Goal: Information Seeking & Learning: Learn about a topic

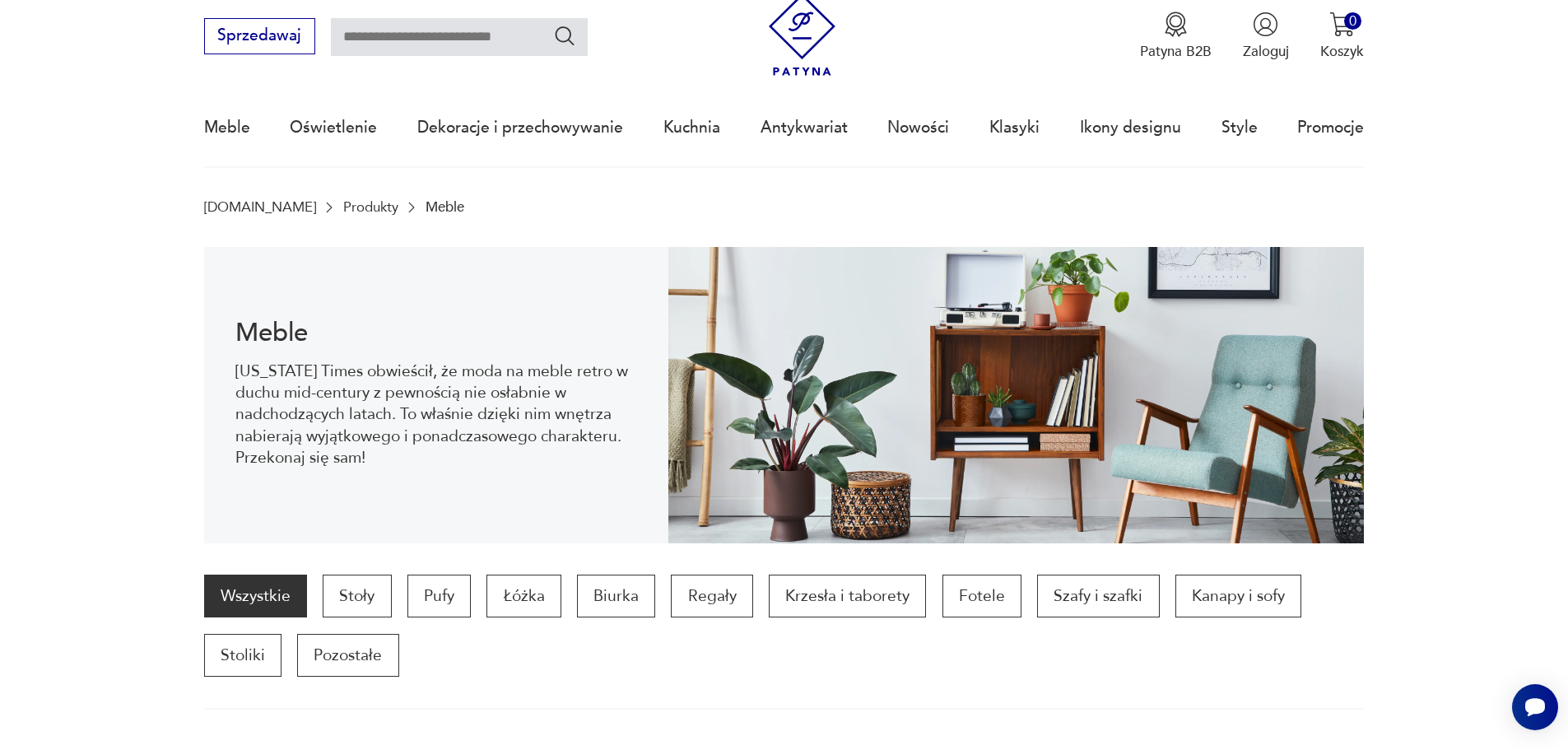
click at [492, 671] on div "Wszystkie Stoły Pufy Łóżka Biurka Regały Krzesła i taborety Fotele Szafy i szaf…" at bounding box center [784, 625] width 1160 height 102
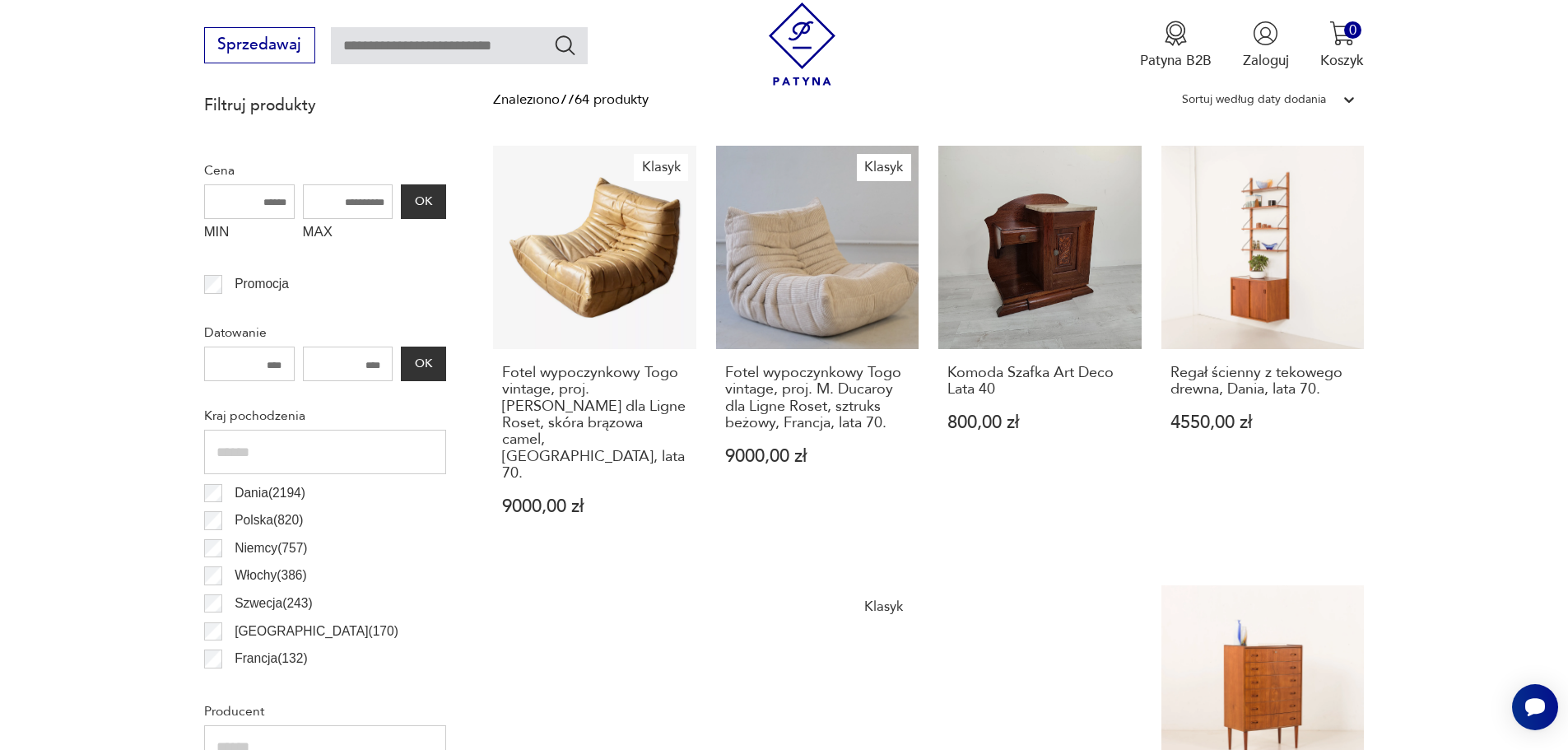
scroll to position [630, 0]
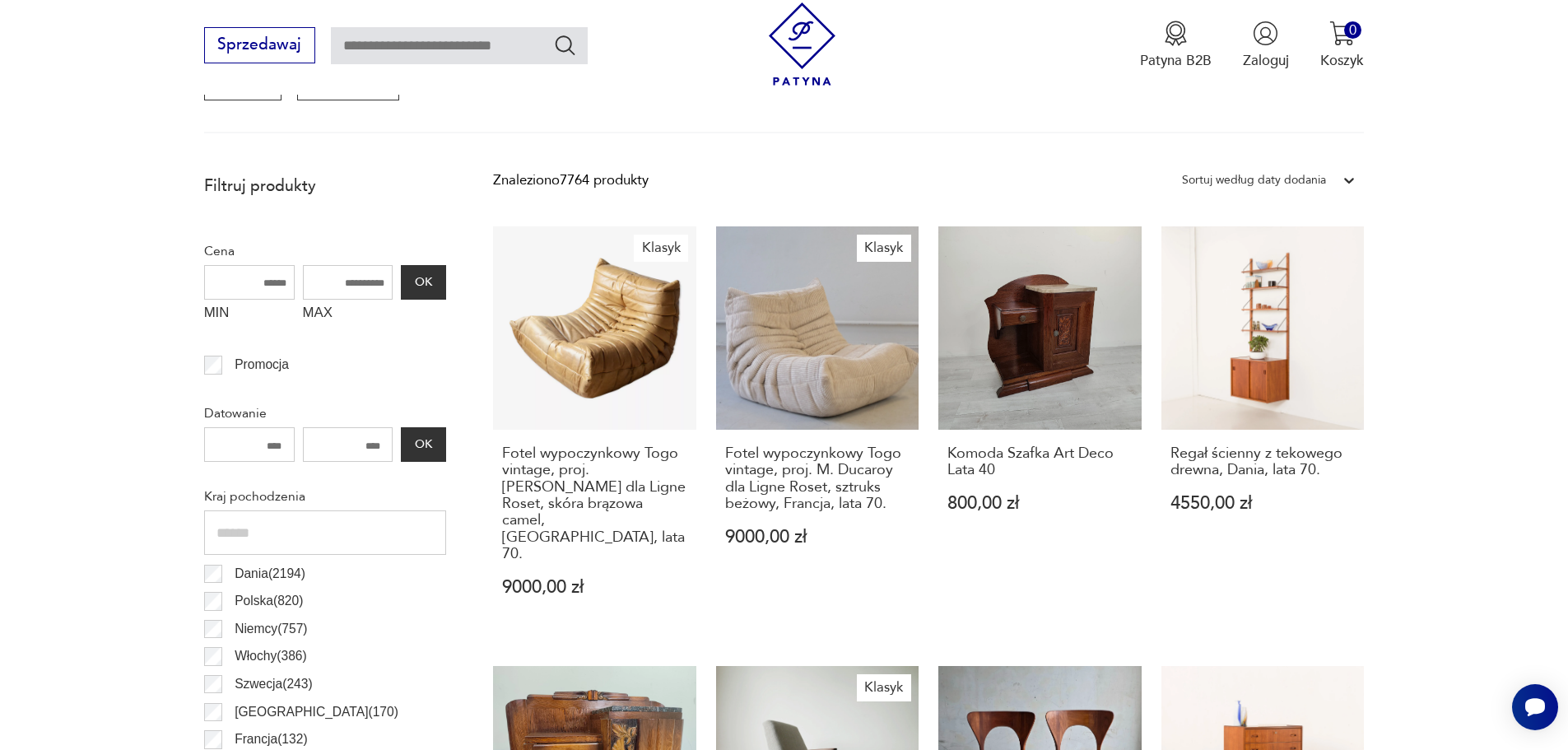
click at [224, 271] on input "MIN" at bounding box center [249, 282] width 90 height 34
click at [256, 362] on p "Promocja" at bounding box center [261, 364] width 54 height 21
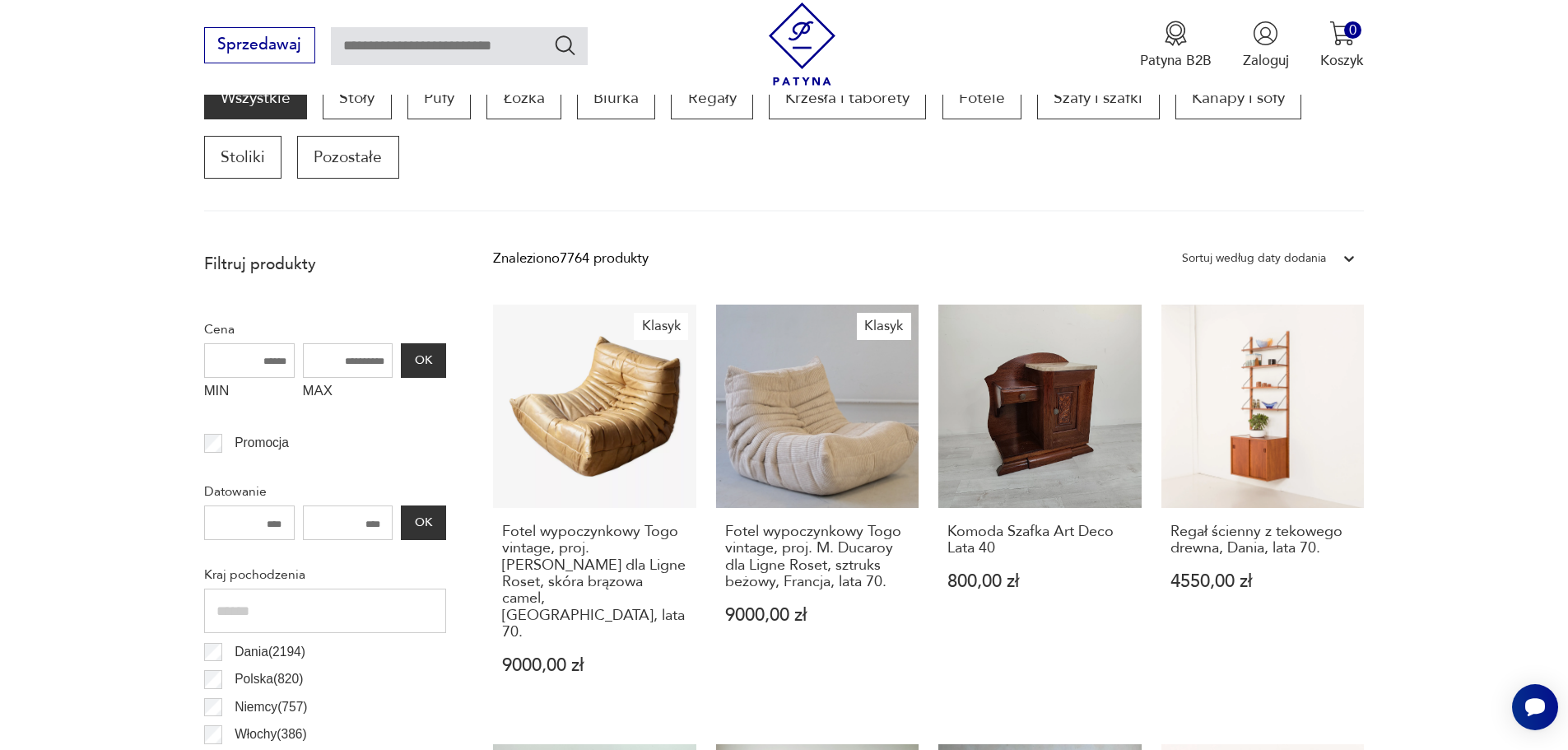
scroll to position [548, 0]
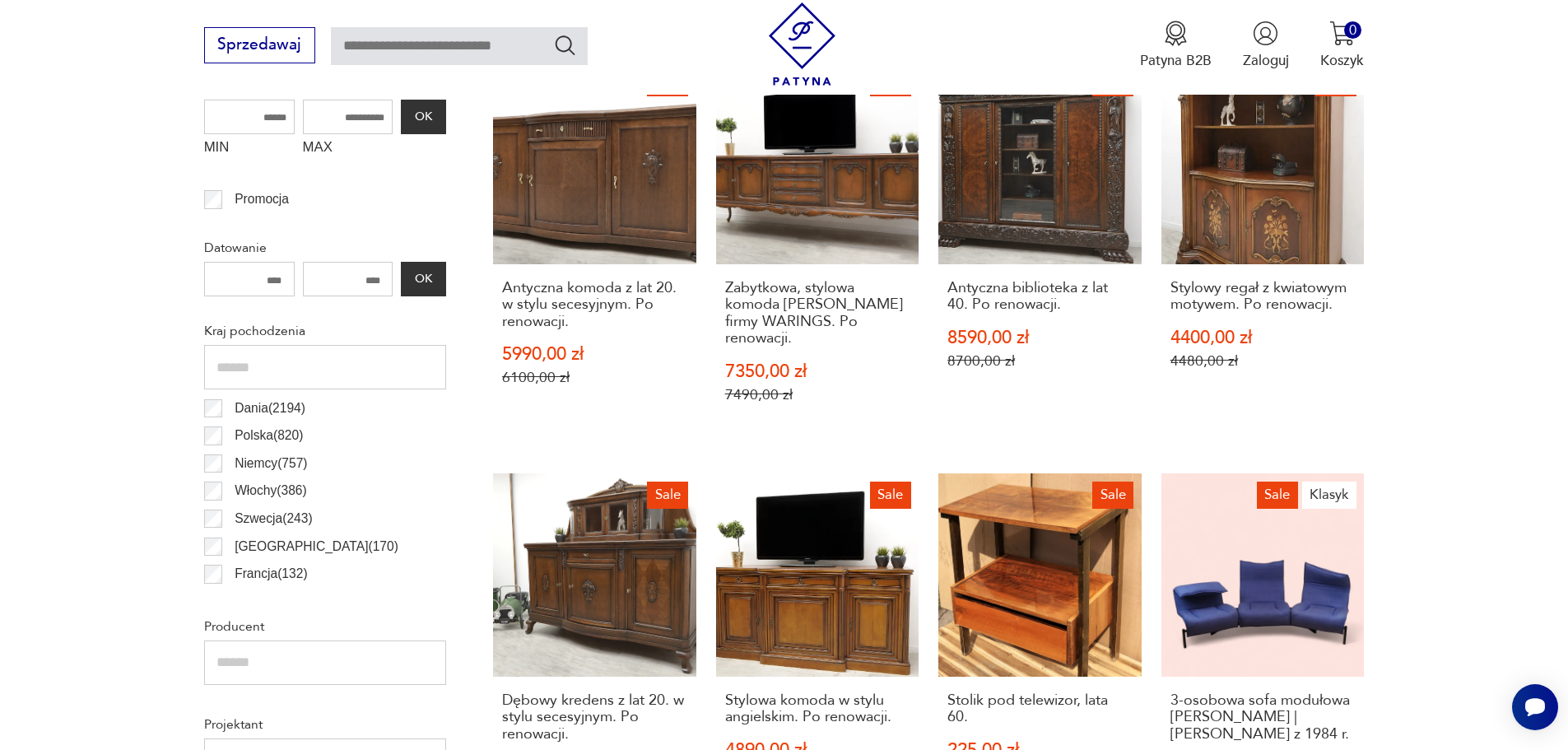
click at [258, 487] on p "Włochy ( 386 )" at bounding box center [271, 491] width 73 height 21
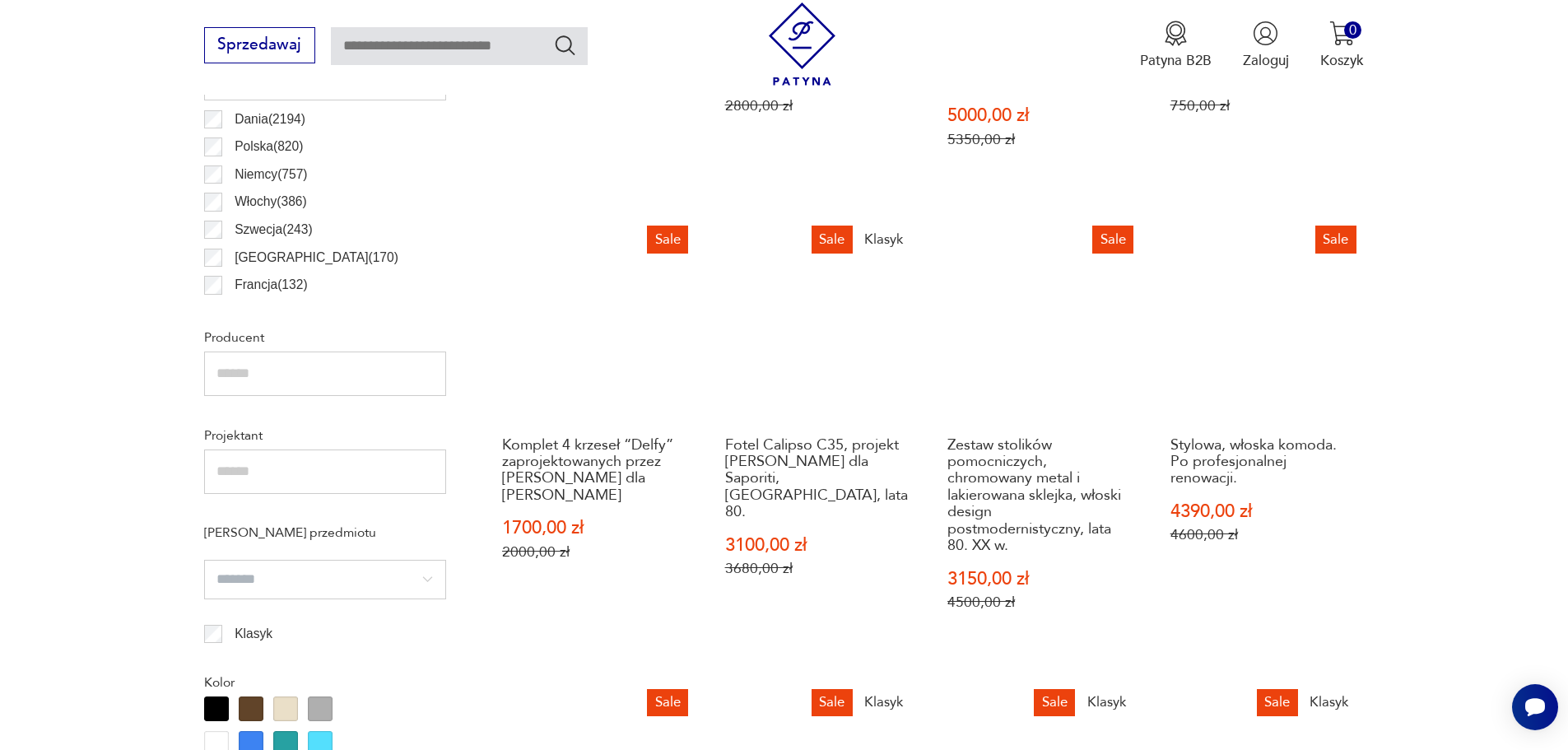
scroll to position [1206, 0]
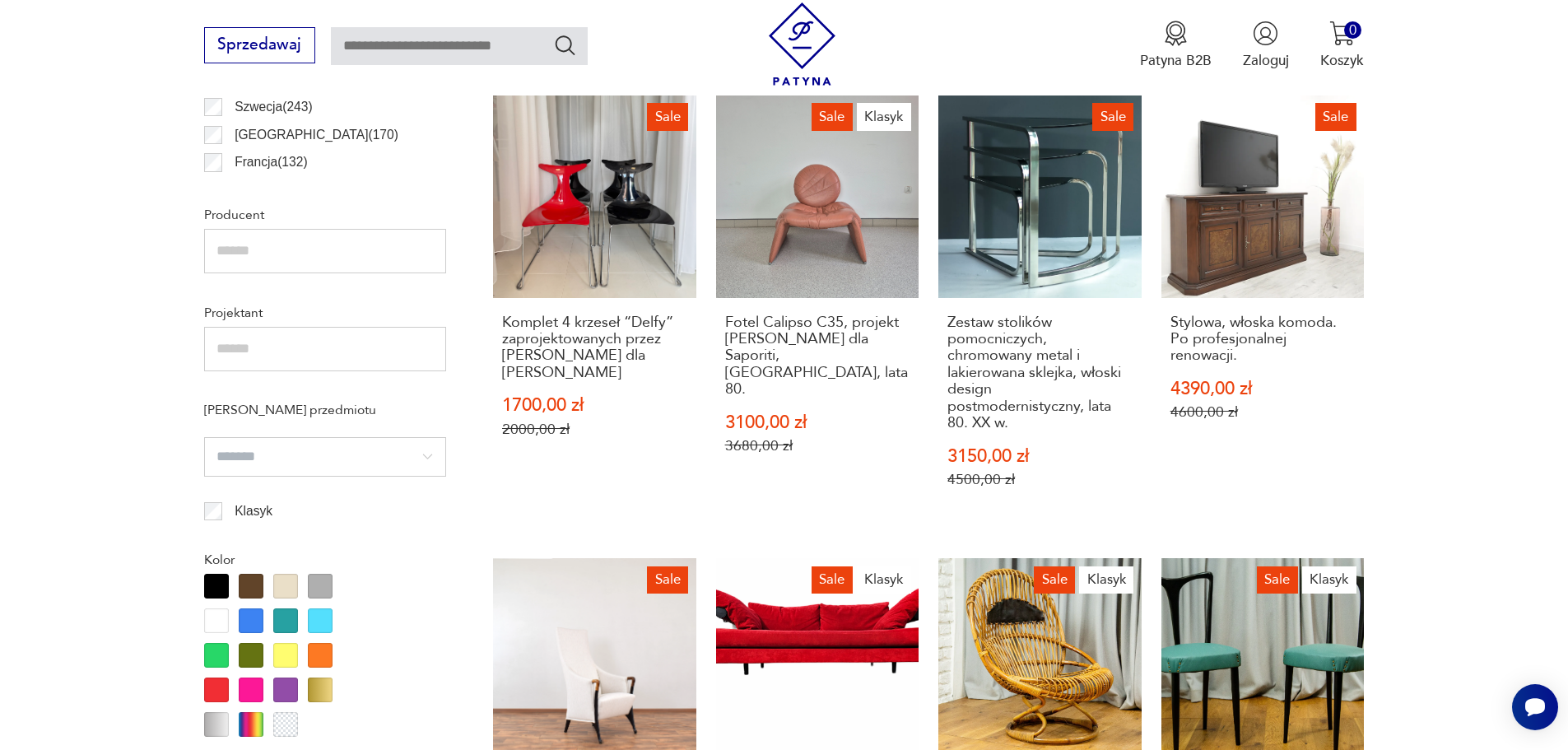
click at [256, 244] on input "text" at bounding box center [325, 251] width 242 height 44
click at [254, 354] on input "text" at bounding box center [325, 348] width 242 height 44
click at [273, 471] on input "search" at bounding box center [325, 456] width 242 height 40
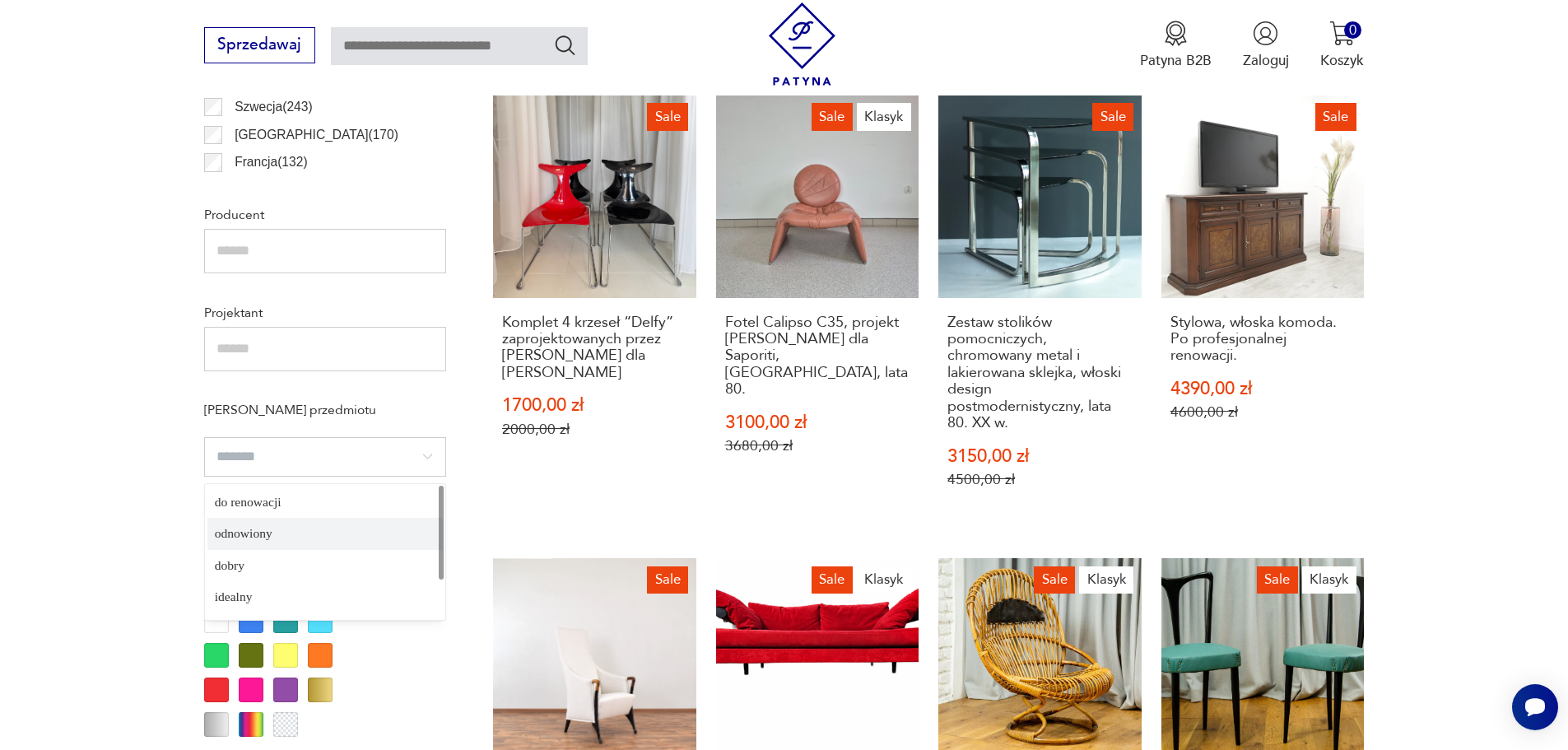
type input "*********"
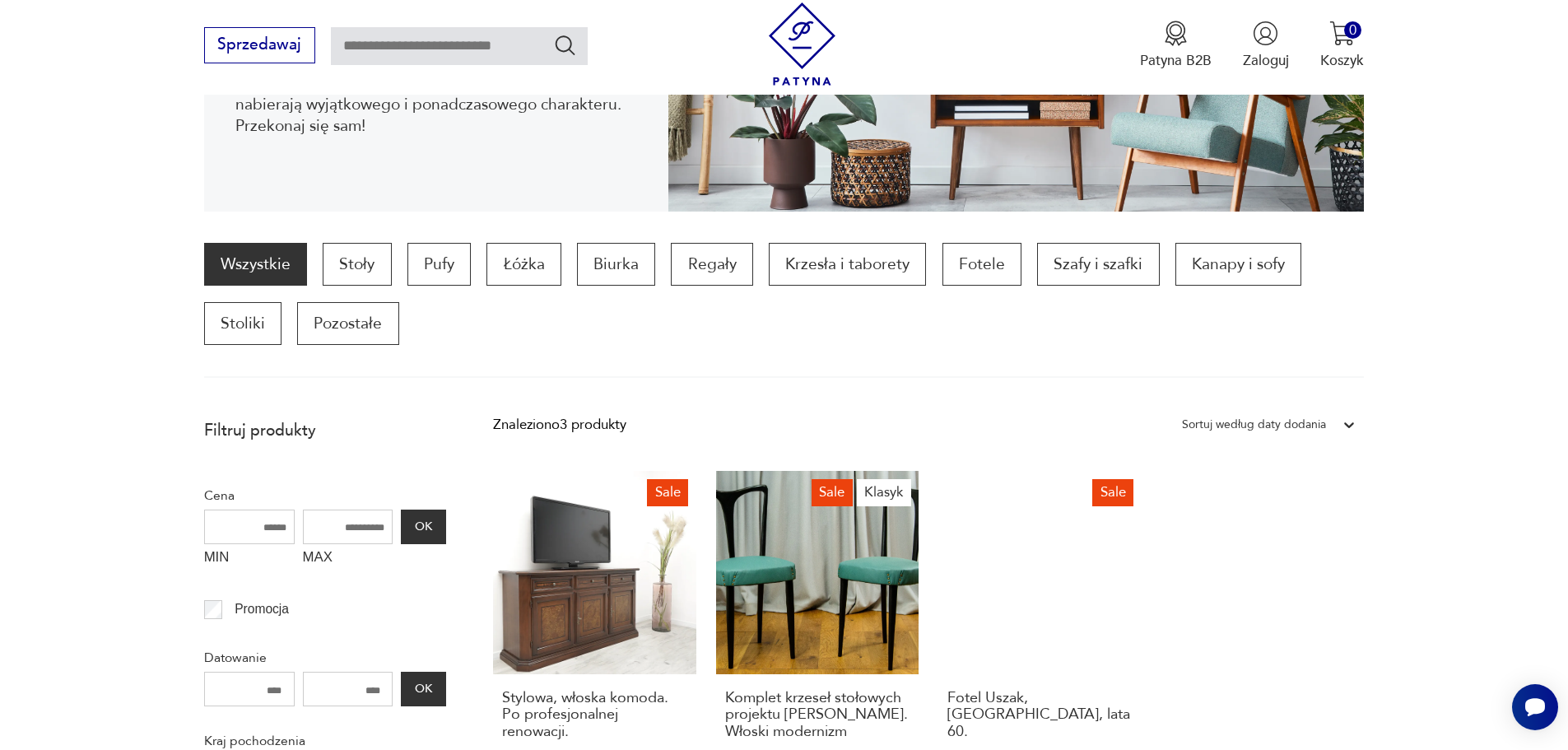
scroll to position [384, 0]
